Goal: Information Seeking & Learning: Find specific fact

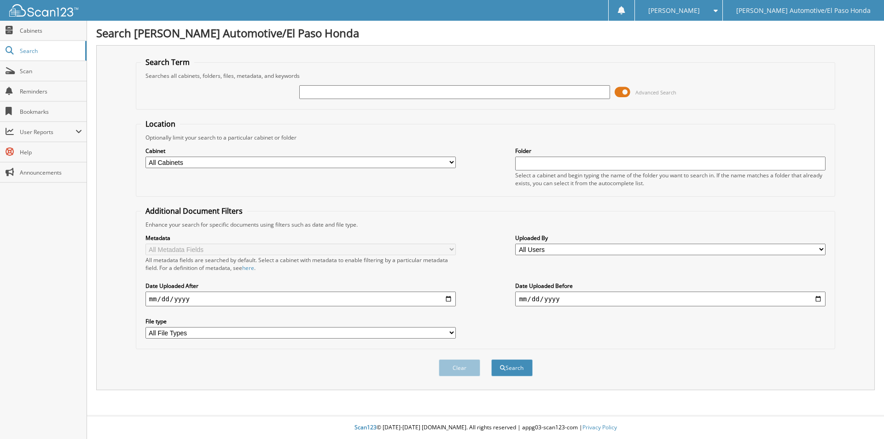
drag, startPoint x: 0, startPoint y: 0, endPoint x: 390, endPoint y: 94, distance: 401.5
click at [390, 94] on input "text" at bounding box center [454, 92] width 310 height 14
type input "TE000265"
click at [491, 359] on button "Search" at bounding box center [511, 367] width 41 height 17
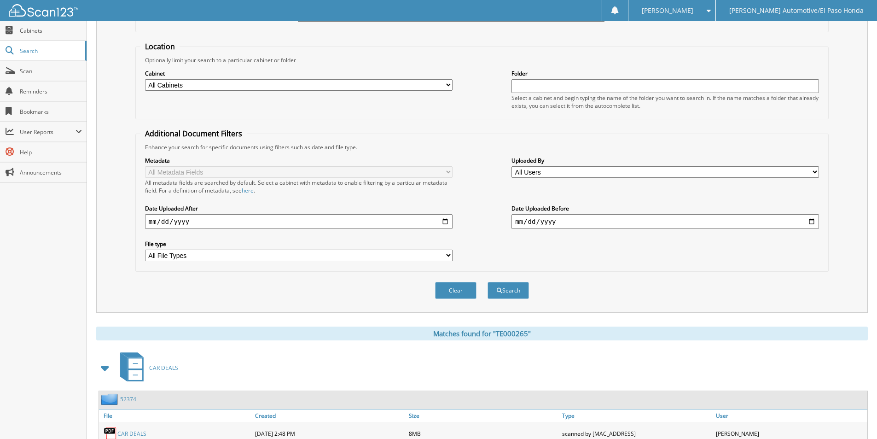
scroll to position [127, 0]
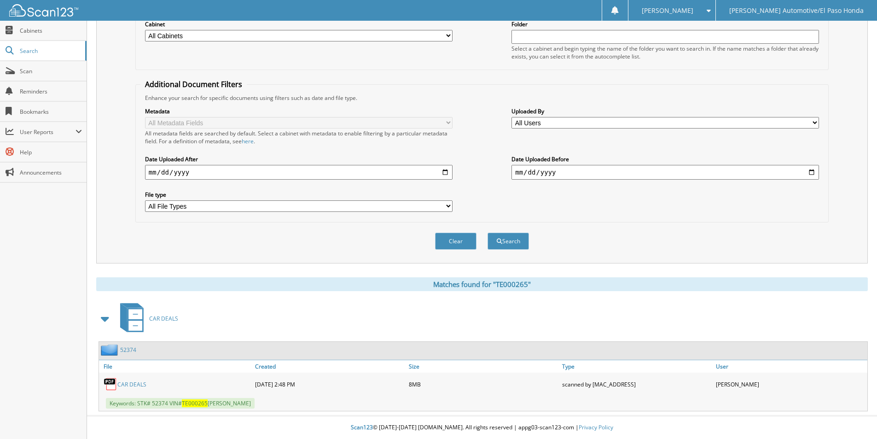
click at [127, 353] on link "52374" at bounding box center [128, 350] width 16 height 8
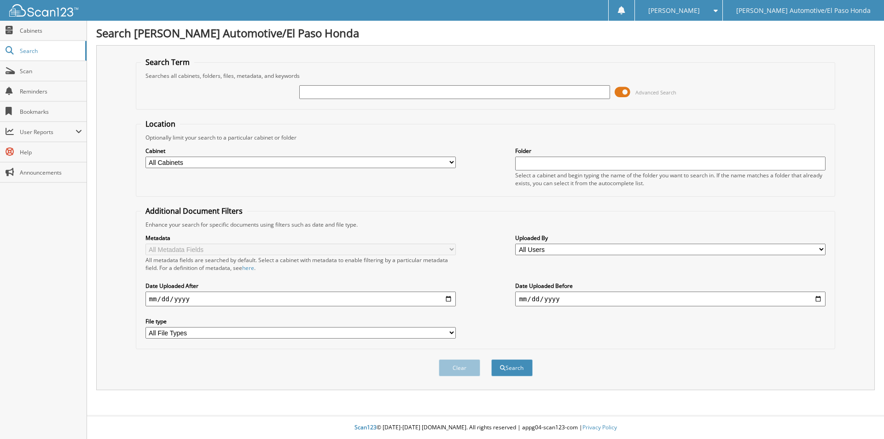
click at [470, 92] on input "text" at bounding box center [454, 92] width 310 height 14
type input "43229"
click at [491, 359] on button "Search" at bounding box center [511, 367] width 41 height 17
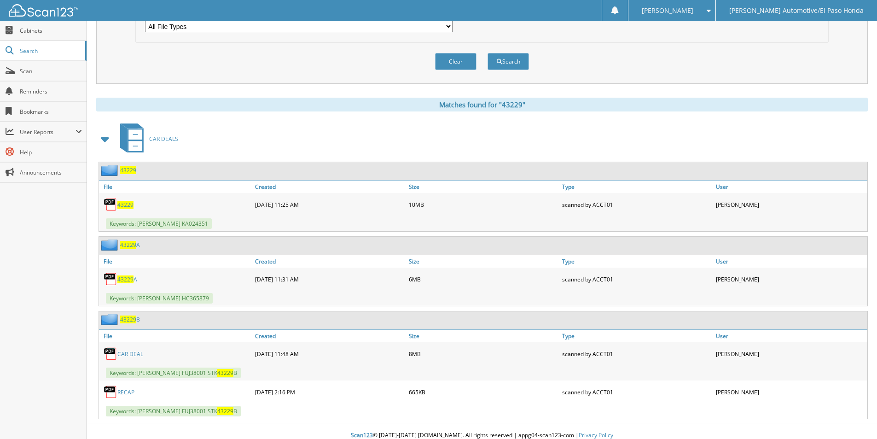
scroll to position [268, 0]
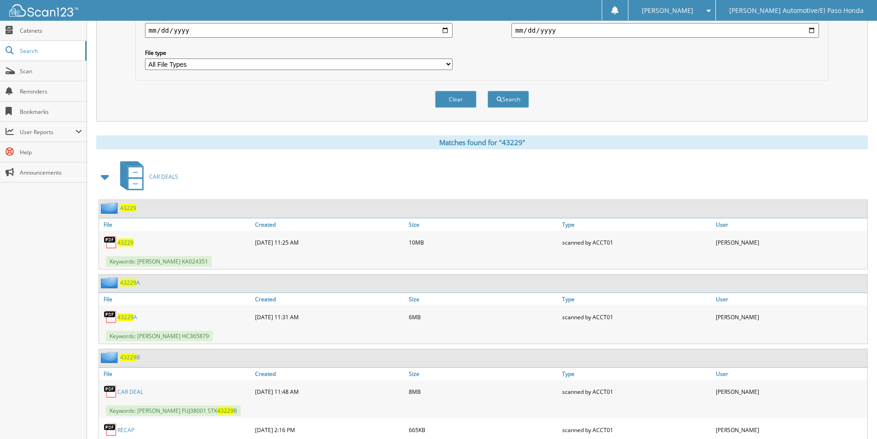
click at [129, 212] on div "43229" at bounding box center [117, 208] width 37 height 12
click at [131, 206] on span "43229" at bounding box center [128, 208] width 16 height 8
